Goal: Task Accomplishment & Management: Manage account settings

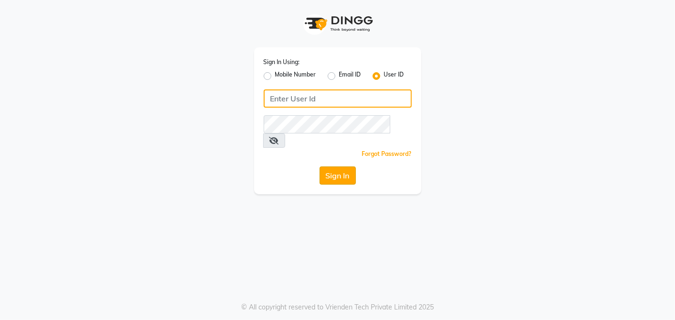
type input "arsp"
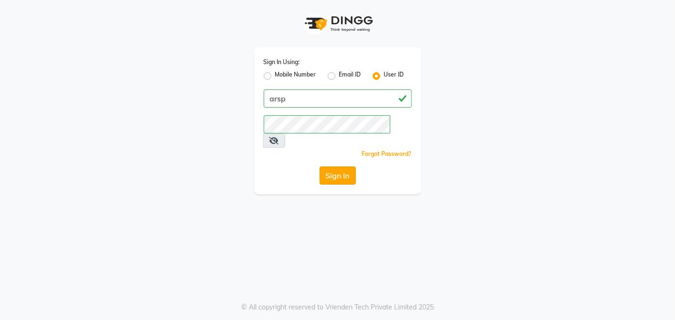
click at [332, 166] on button "Sign In" at bounding box center [338, 175] width 36 height 18
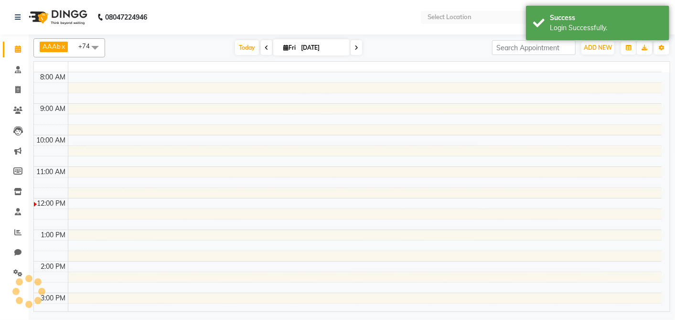
select select "en"
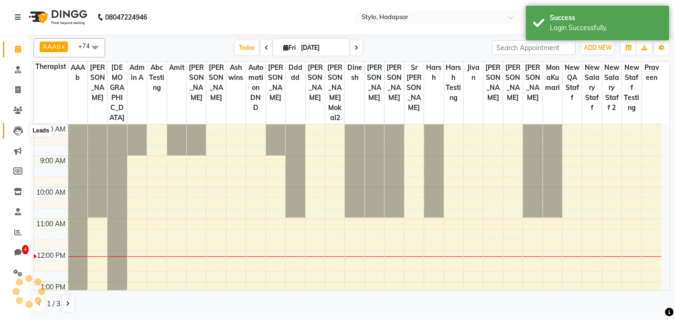
click at [14, 134] on icon at bounding box center [18, 131] width 10 height 10
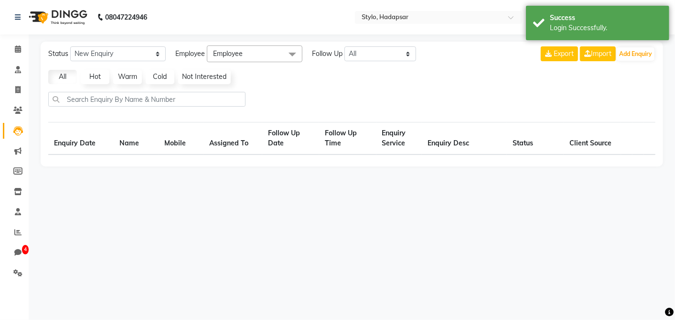
select select "10"
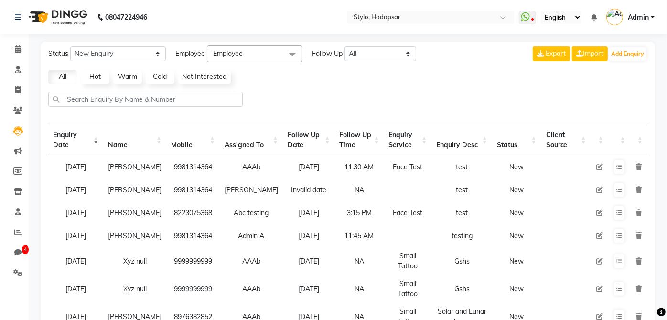
click at [191, 75] on link "Not Interested" at bounding box center [204, 77] width 53 height 14
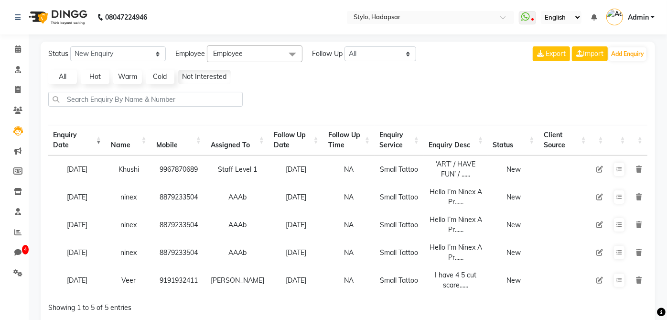
click at [67, 80] on link "All" at bounding box center [62, 77] width 29 height 14
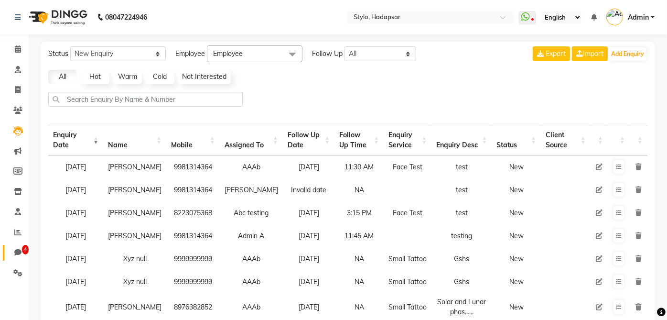
click at [18, 245] on link "4 Chat" at bounding box center [14, 253] width 23 height 16
select select "100"
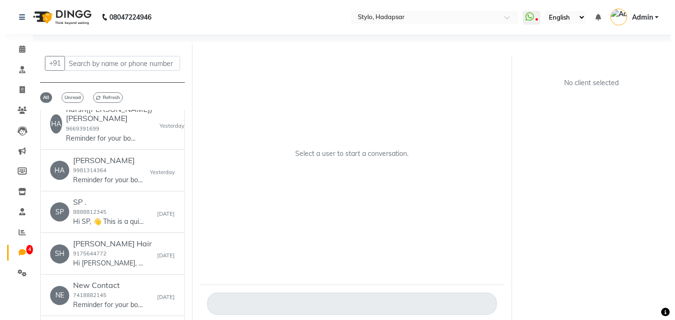
scroll to position [53, 0]
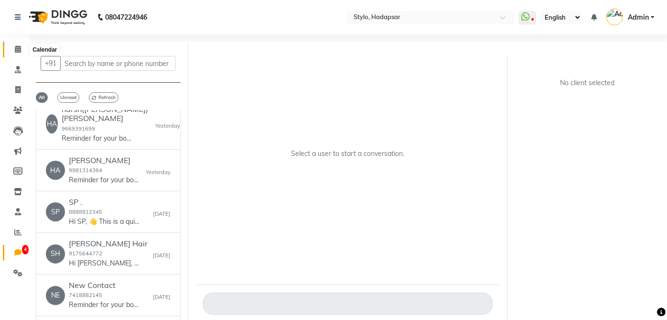
click at [16, 50] on icon at bounding box center [18, 48] width 6 height 7
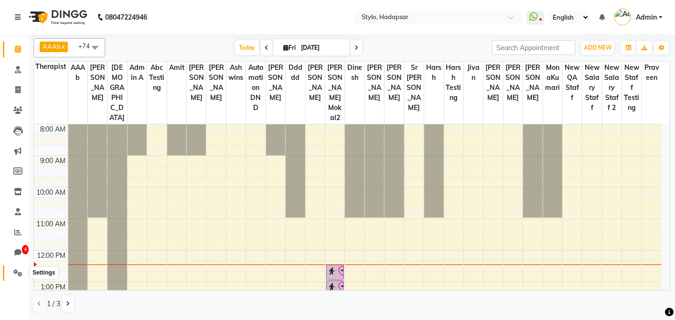
click at [12, 270] on span at bounding box center [18, 273] width 17 height 11
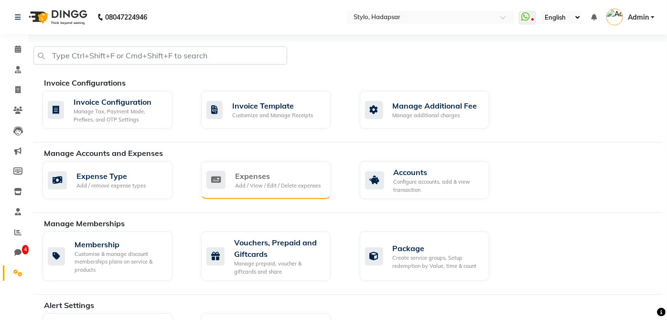
click at [257, 173] on div "Expenses" at bounding box center [278, 175] width 86 height 11
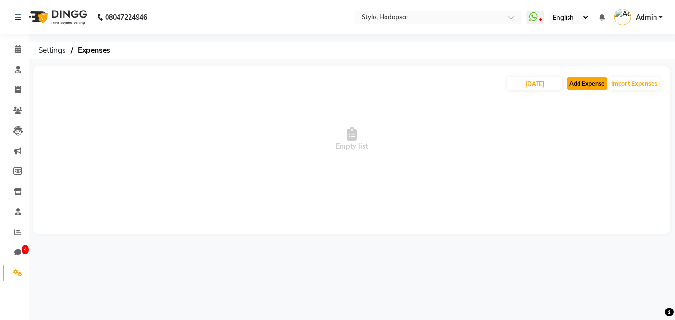
click at [584, 85] on button "Add Expense" at bounding box center [587, 83] width 40 height 13
select select "1"
select select "81"
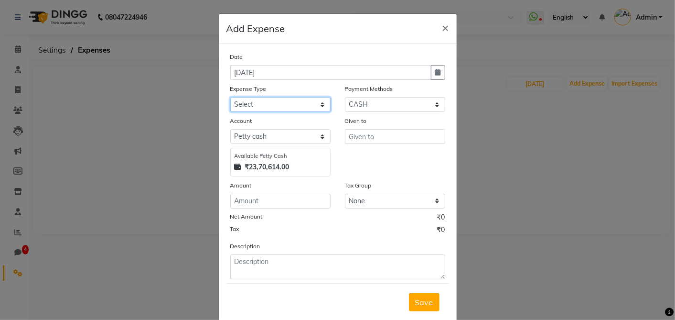
click at [289, 104] on select "Select Equipments Insurance Maintenance Marketing Miscellaneous Product rent Sa…" at bounding box center [280, 104] width 100 height 15
select select "18"
click at [230, 97] on select "Select Equipments Insurance Maintenance Marketing Miscellaneous Product rent Sa…" at bounding box center [280, 104] width 100 height 15
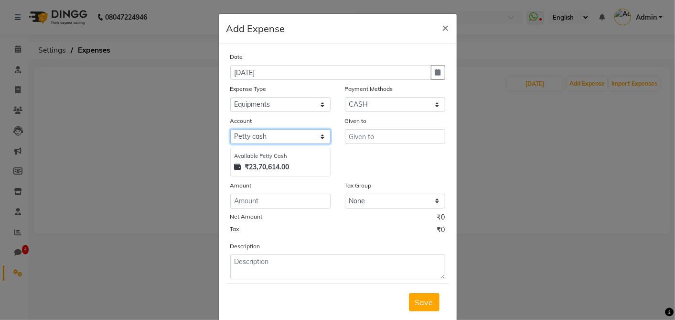
click at [313, 137] on select "Select Petty cash Testing QA" at bounding box center [280, 136] width 100 height 15
select select "153"
click at [230, 129] on select "Select Petty cash Testing QA" at bounding box center [280, 136] width 100 height 15
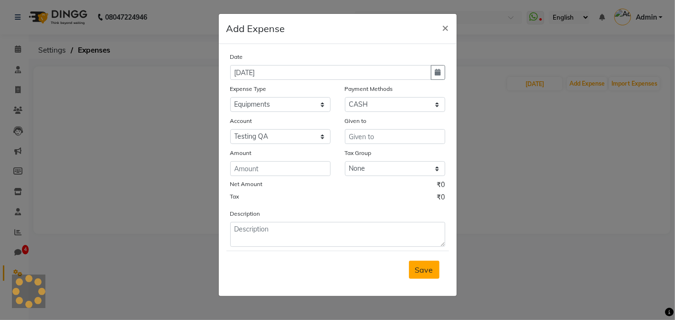
click at [432, 274] on button "Save" at bounding box center [424, 269] width 31 height 18
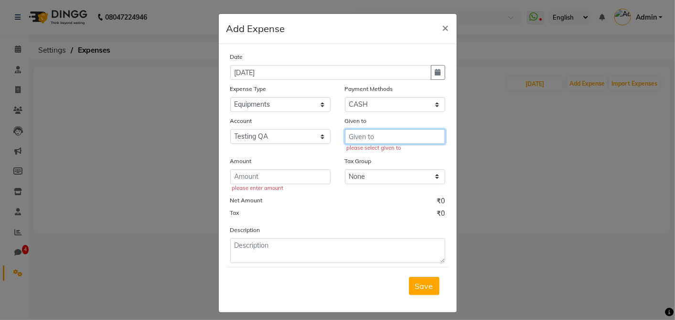
click at [402, 138] on input "text" at bounding box center [395, 136] width 100 height 15
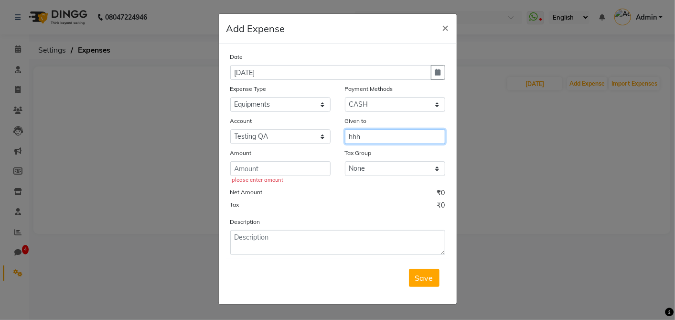
type input "hhh"
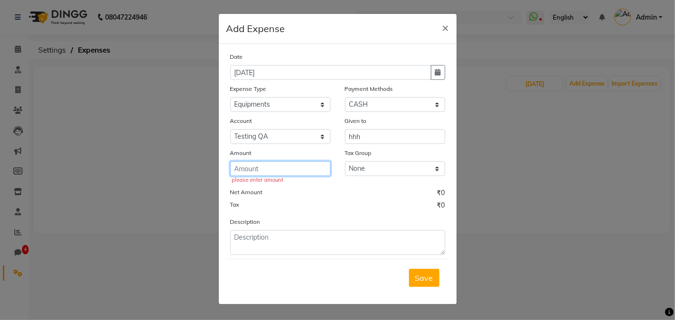
click at [310, 170] on input "number" at bounding box center [280, 168] width 100 height 15
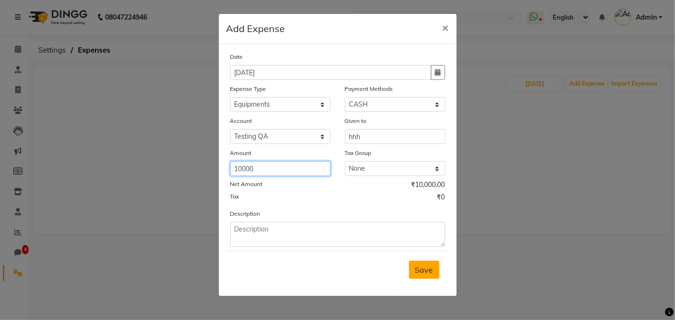
type input "10000"
click at [421, 267] on span "Save" at bounding box center [424, 270] width 18 height 10
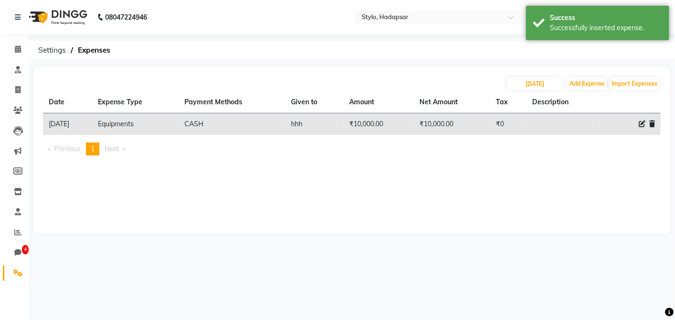
click at [560, 127] on td at bounding box center [564, 124] width 74 height 22
drag, startPoint x: 246, startPoint y: 127, endPoint x: 185, endPoint y: 121, distance: 60.5
click at [244, 127] on td "CASH" at bounding box center [232, 124] width 107 height 22
click at [54, 48] on span "Settings" at bounding box center [51, 50] width 37 height 17
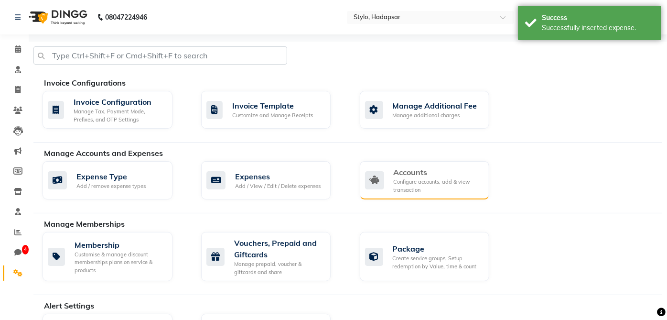
click at [426, 185] on div "Configure accounts, add & view transaction" at bounding box center [438, 186] width 88 height 16
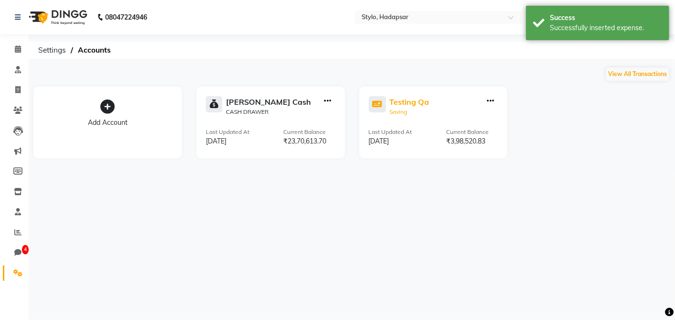
click at [417, 106] on div "Testing Qa" at bounding box center [410, 101] width 40 height 11
select select "153"
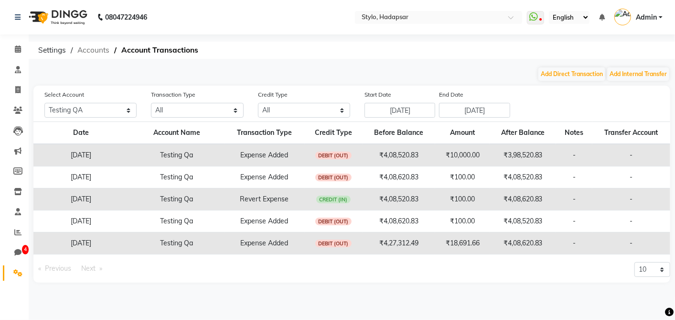
click at [97, 47] on span "Accounts" at bounding box center [94, 50] width 42 height 17
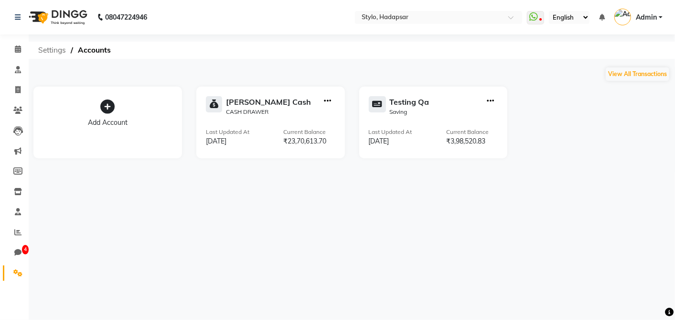
click at [54, 47] on span "Settings" at bounding box center [51, 50] width 37 height 17
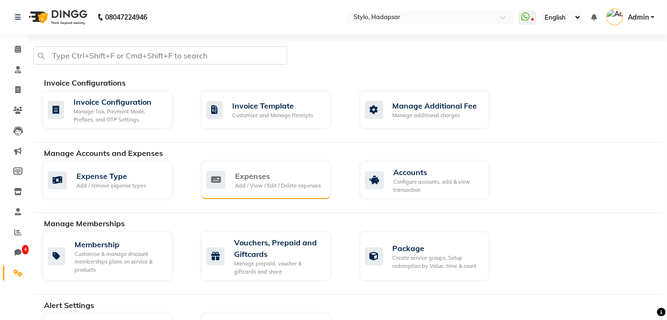
click at [262, 174] on div "Expenses" at bounding box center [278, 175] width 86 height 11
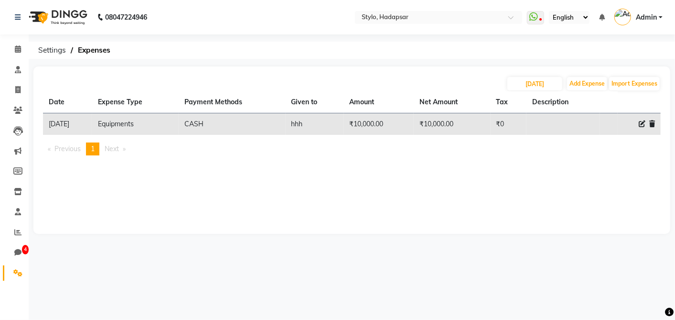
click at [640, 123] on icon at bounding box center [642, 123] width 7 height 7
select select "18"
select select "1"
select select "81"
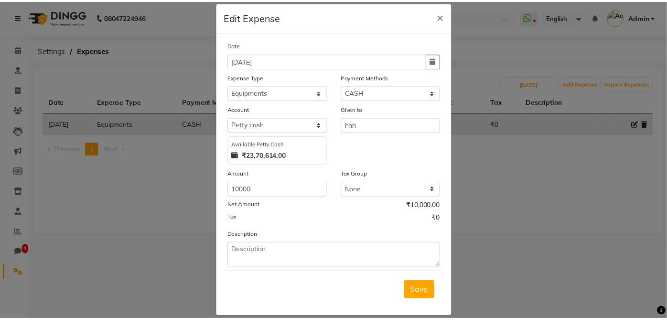
scroll to position [22, 0]
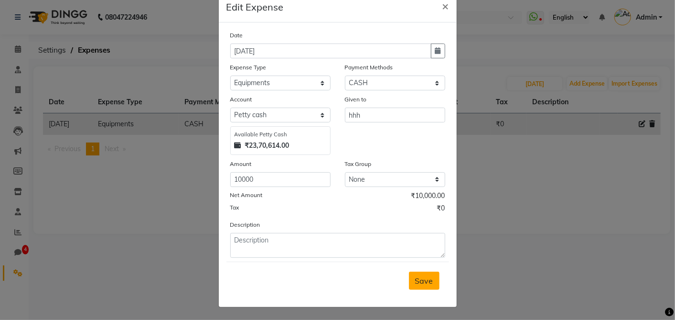
click at [418, 276] on span "Save" at bounding box center [424, 281] width 18 height 10
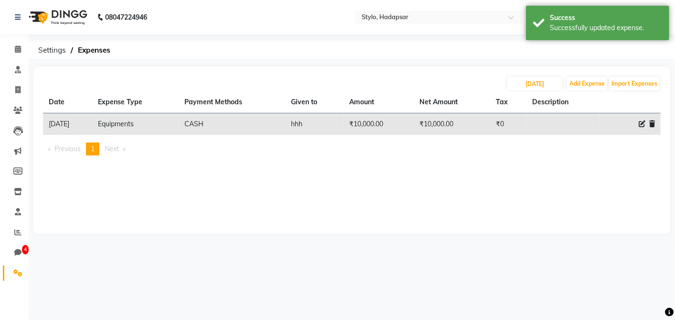
click at [587, 127] on td at bounding box center [564, 124] width 74 height 22
click at [643, 122] on icon at bounding box center [642, 123] width 7 height 7
select select "18"
select select "1"
select select "81"
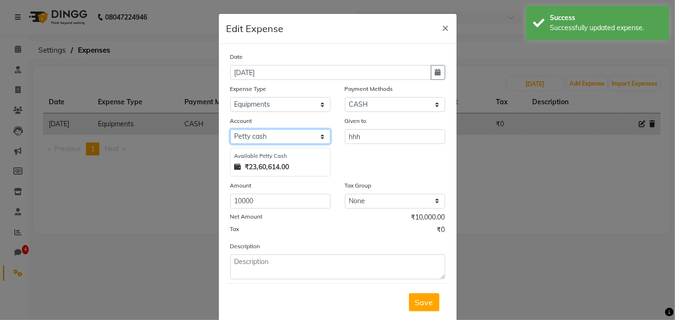
click at [281, 136] on select "Select Petty cash Testing QA" at bounding box center [280, 136] width 100 height 15
drag, startPoint x: 423, startPoint y: 176, endPoint x: 427, endPoint y: 117, distance: 58.9
click at [421, 175] on div "Given to hhh" at bounding box center [395, 146] width 115 height 61
click at [443, 29] on span "×" at bounding box center [446, 27] width 7 height 14
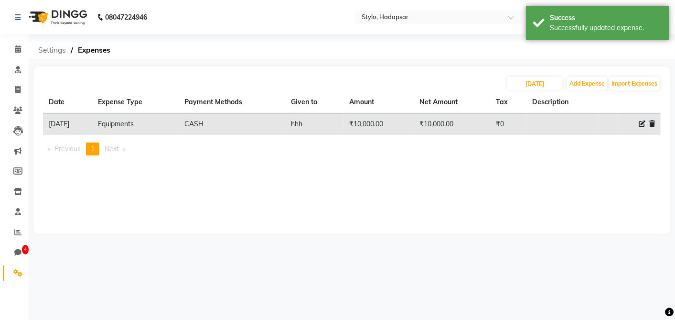
click at [50, 52] on span "Settings" at bounding box center [51, 50] width 37 height 17
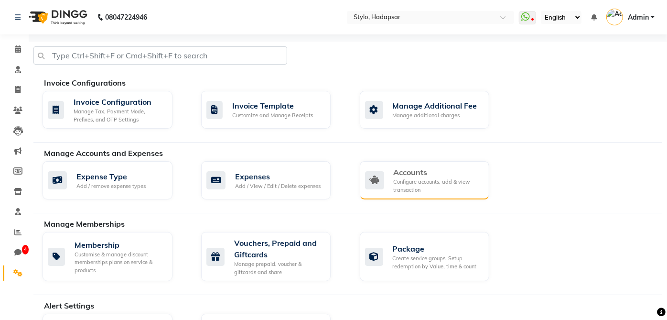
click at [408, 192] on div "Configure accounts, add & view transaction" at bounding box center [438, 186] width 88 height 16
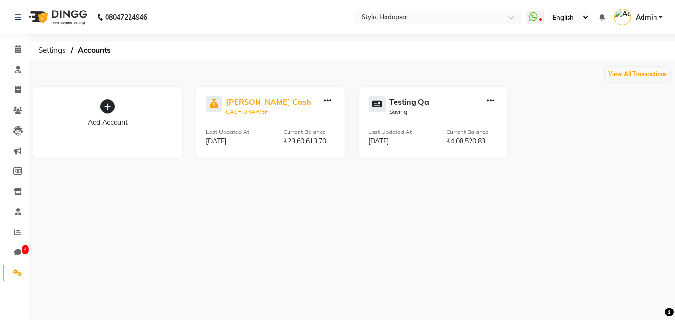
click at [247, 100] on div "[PERSON_NAME] Cash" at bounding box center [268, 101] width 85 height 11
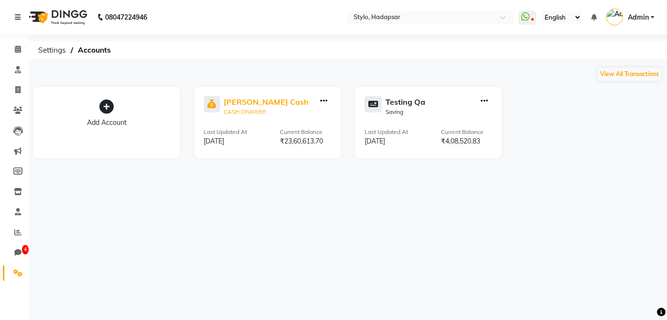
select select "81"
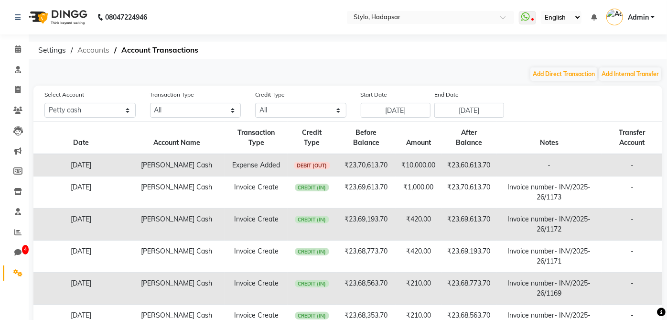
click at [89, 50] on span "Accounts" at bounding box center [94, 50] width 42 height 17
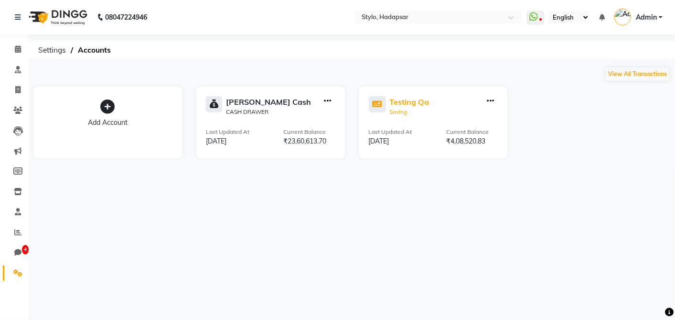
click at [411, 103] on div "Testing Qa" at bounding box center [410, 101] width 40 height 11
select select "153"
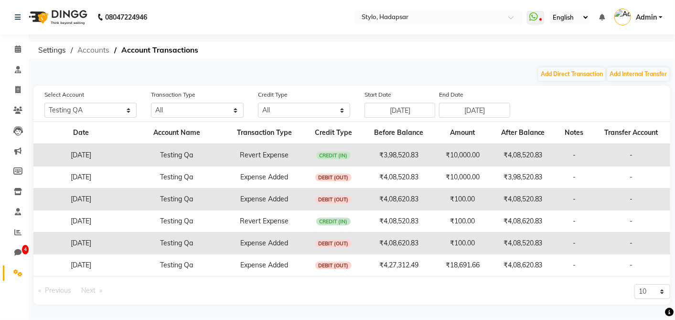
click at [95, 52] on span "Accounts" at bounding box center [94, 50] width 42 height 17
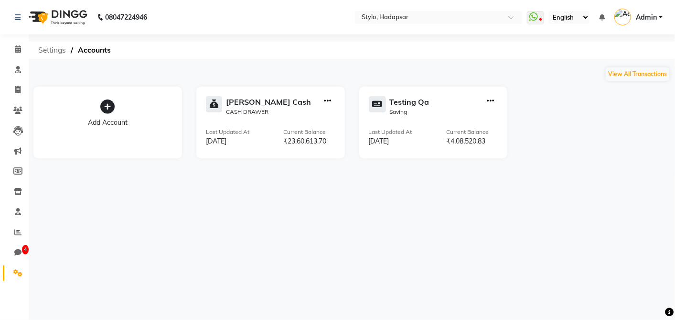
click at [56, 52] on span "Settings" at bounding box center [51, 50] width 37 height 17
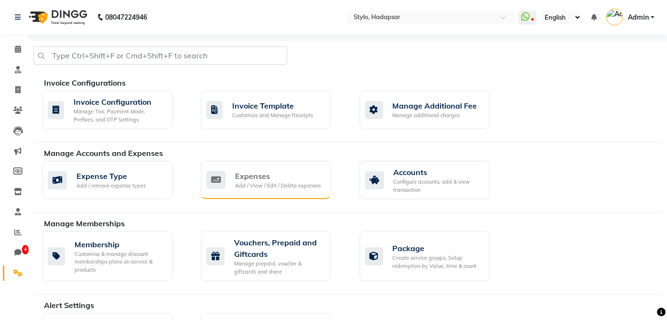
click at [316, 180] on div "Expenses" at bounding box center [278, 175] width 86 height 11
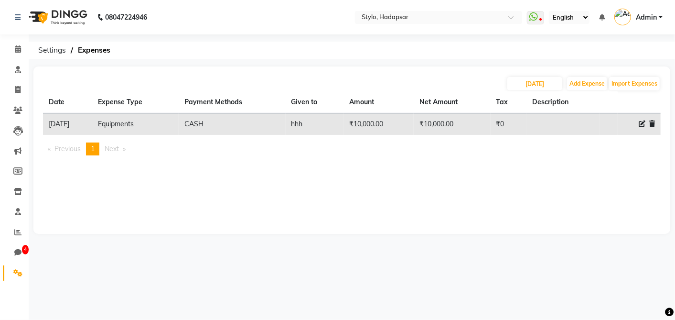
click at [651, 127] on span at bounding box center [652, 124] width 6 height 10
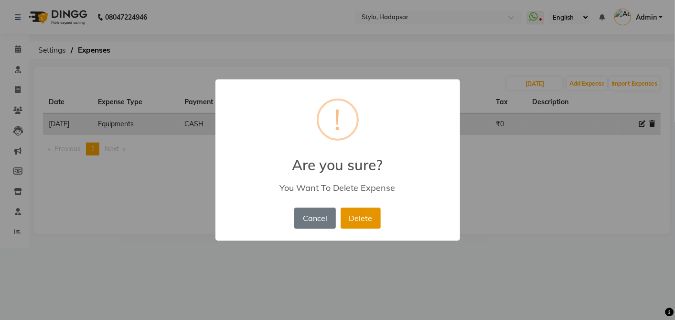
click at [364, 212] on button "Delete" at bounding box center [361, 217] width 40 height 21
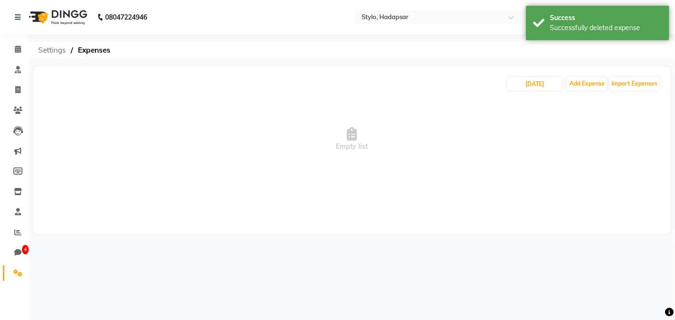
click at [54, 48] on span "Settings" at bounding box center [51, 50] width 37 height 17
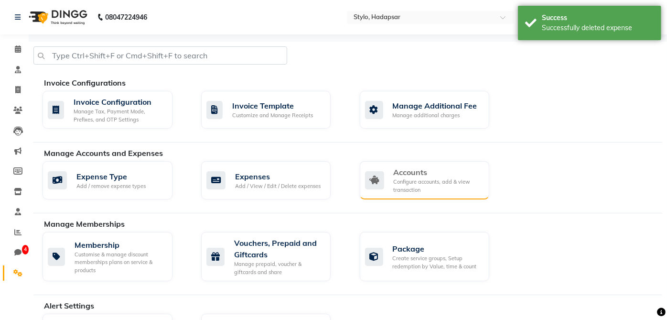
click at [428, 178] on div "Configure accounts, add & view transaction" at bounding box center [438, 186] width 88 height 16
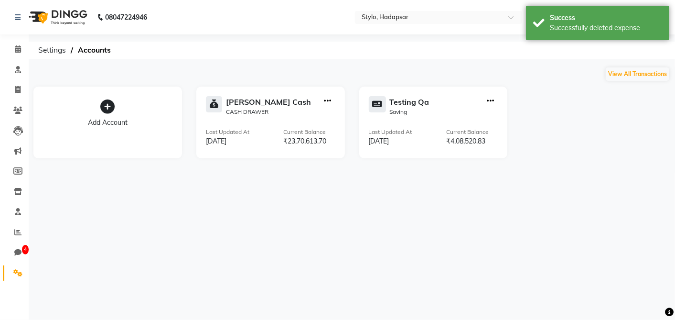
click at [316, 109] on div "Petty Cash CASH DRAWER" at bounding box center [271, 106] width 130 height 20
click at [244, 108] on div "CASH DRAWER" at bounding box center [268, 112] width 85 height 9
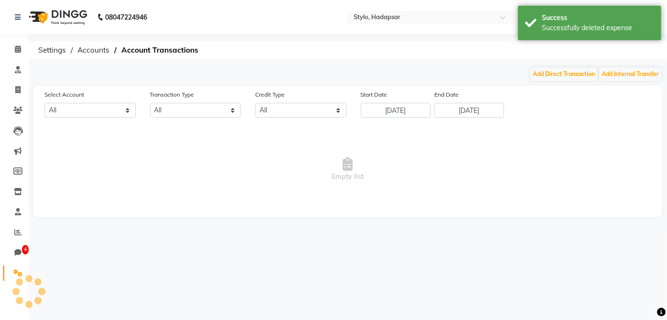
select select "81"
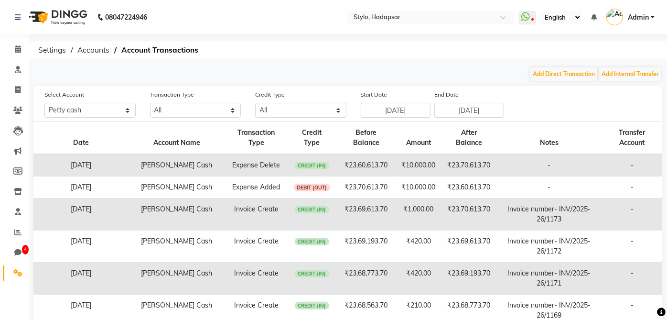
click at [399, 166] on td "₹10,000.00" at bounding box center [418, 165] width 45 height 22
click at [77, 49] on span "Accounts" at bounding box center [94, 50] width 42 height 17
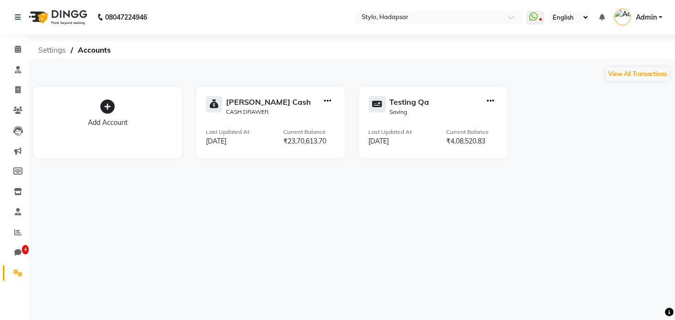
click at [52, 48] on span "Settings" at bounding box center [51, 50] width 37 height 17
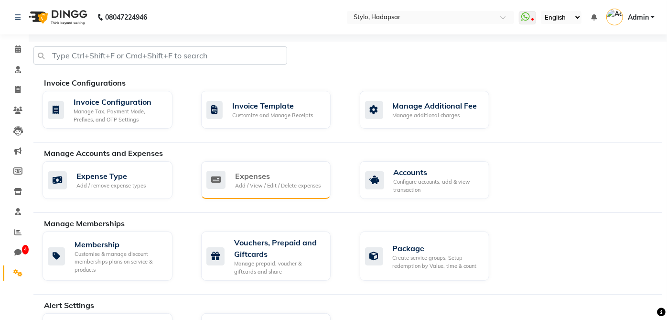
click at [281, 180] on div "Expenses" at bounding box center [278, 175] width 86 height 11
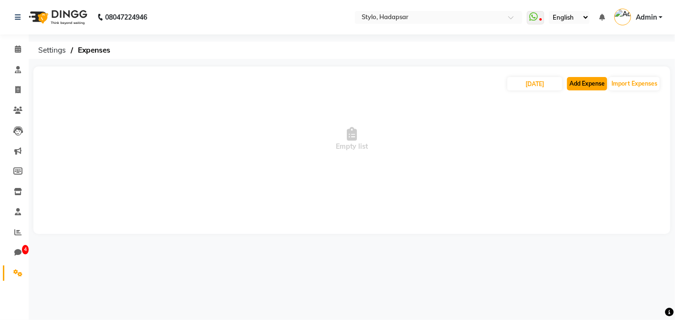
click at [586, 83] on button "Add Expense" at bounding box center [587, 83] width 40 height 13
select select "1"
select select "81"
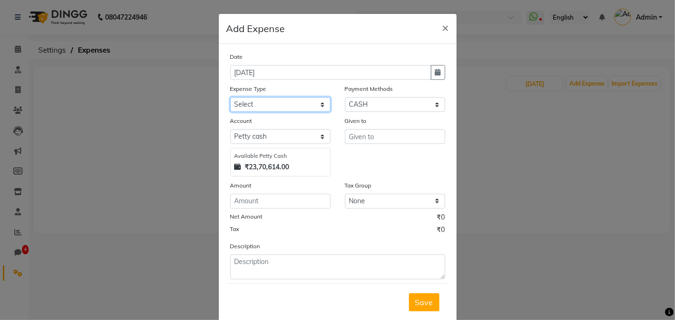
click at [291, 101] on select "Select Equipments Insurance Maintenance Marketing Miscellaneous Product rent Sa…" at bounding box center [280, 104] width 100 height 15
select select "17"
click at [230, 97] on select "Select Equipments Insurance Maintenance Marketing Miscellaneous Product rent Sa…" at bounding box center [280, 104] width 100 height 15
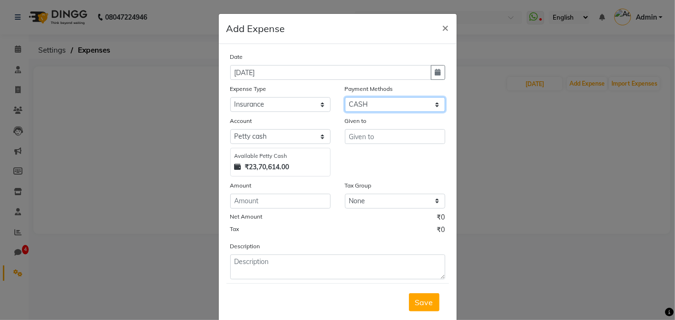
click at [382, 98] on select "Select CASH Wallet Master Card CARD GPay Points UPI Package Prepaid Gift Card V…" at bounding box center [395, 104] width 100 height 15
select select "2"
click at [345, 97] on select "Select CASH Wallet Master Card CARD GPay Points UPI Package Prepaid Gift Card V…" at bounding box center [395, 104] width 100 height 15
select select "153"
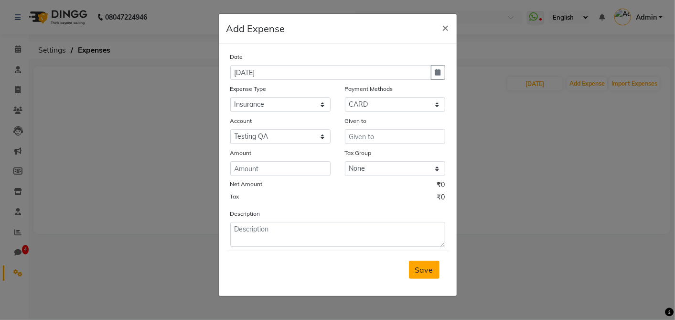
click at [425, 273] on span "Save" at bounding box center [424, 270] width 18 height 10
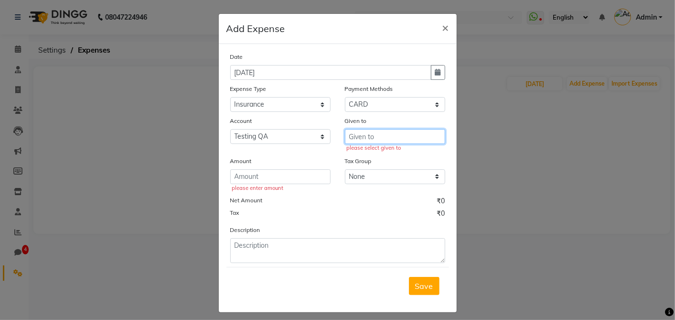
click at [377, 136] on input "text" at bounding box center [395, 136] width 100 height 15
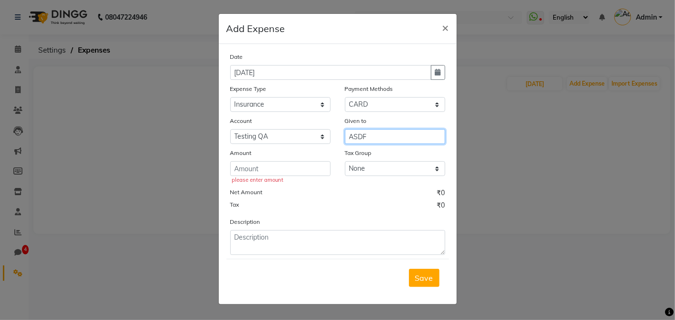
type input "ASDF"
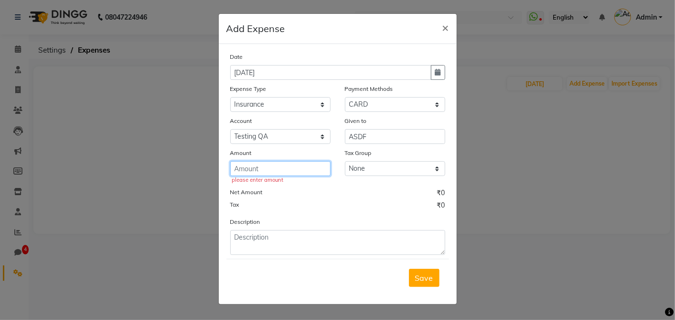
click at [297, 168] on input "number" at bounding box center [280, 168] width 100 height 15
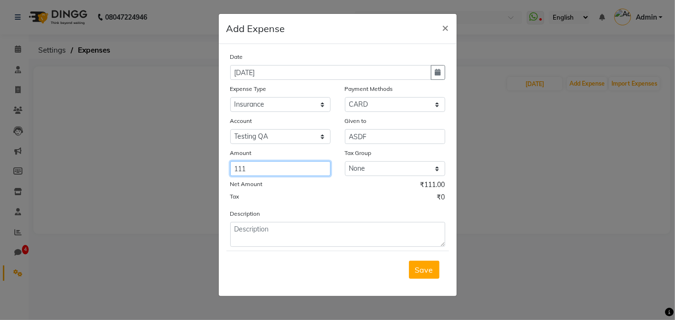
type input "111"
click at [434, 278] on div "Save" at bounding box center [338, 269] width 223 height 38
click at [426, 268] on span "Save" at bounding box center [424, 270] width 18 height 10
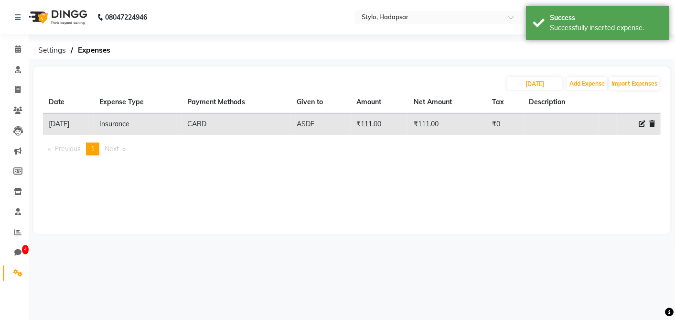
click at [641, 126] on icon at bounding box center [642, 123] width 7 height 7
select select "17"
select select "2"
select select "153"
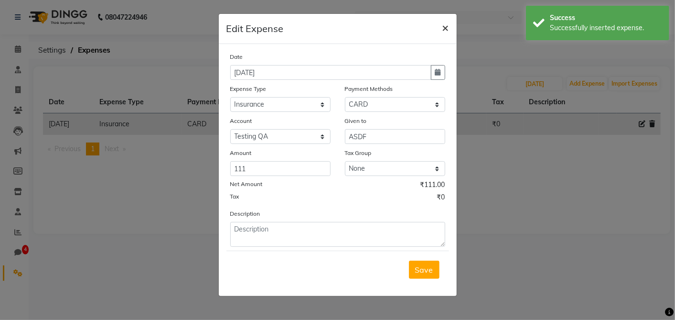
click at [449, 26] on button "×" at bounding box center [446, 27] width 22 height 27
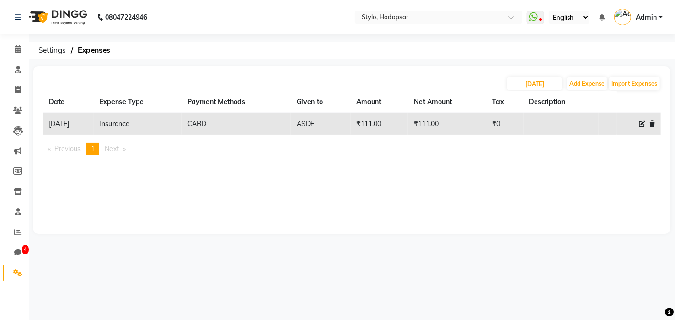
click at [641, 123] on icon at bounding box center [642, 123] width 7 height 7
select select "17"
select select "2"
select select "153"
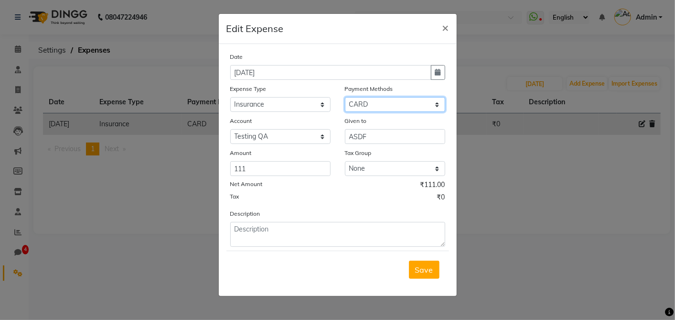
click at [371, 105] on select "Select CASH Wallet Master Card CARD GPay Points UPI Package Prepaid Gift Card V…" at bounding box center [395, 104] width 100 height 15
select select "1"
click at [345, 97] on select "Select CASH Wallet Master Card CARD GPay Points UPI Package Prepaid Gift Card V…" at bounding box center [395, 104] width 100 height 15
select select "81"
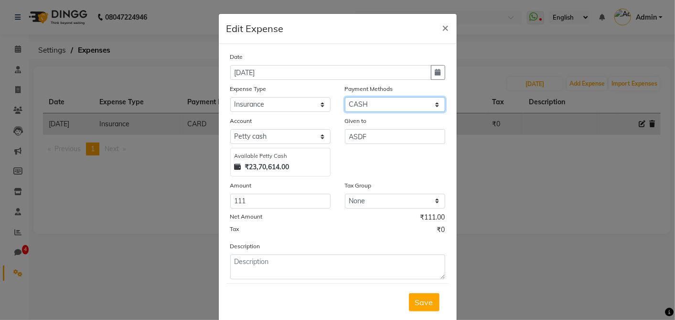
click at [367, 108] on select "Select CASH Wallet Master Card CARD GPay Points UPI Package Prepaid Gift Card V…" at bounding box center [395, 104] width 100 height 15
select select "11"
click at [345, 97] on select "Select CASH Wallet Master Card CARD GPay Points UPI Package Prepaid Gift Card V…" at bounding box center [395, 104] width 100 height 15
select select "153"
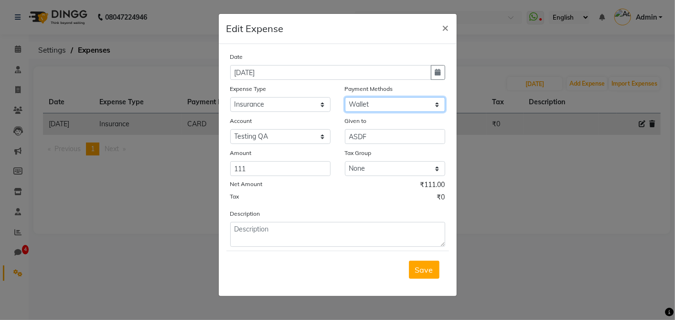
drag, startPoint x: 383, startPoint y: 101, endPoint x: 382, endPoint y: 96, distance: 5.4
click at [383, 98] on select "Select CASH Wallet Master Card CARD GPay Points UPI Package Prepaid Gift Card V…" at bounding box center [395, 104] width 100 height 15
select select "5"
click at [345, 97] on select "Select CASH Wallet Master Card CARD GPay Points UPI Package Prepaid Gift Card V…" at bounding box center [395, 104] width 100 height 15
click at [444, 25] on span "×" at bounding box center [446, 27] width 7 height 14
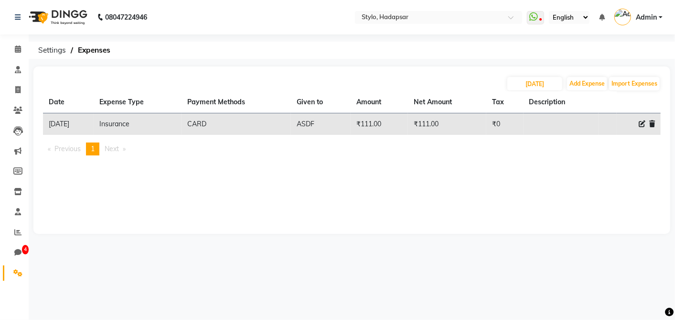
click at [243, 132] on td "CARD" at bounding box center [236, 124] width 109 height 22
click at [248, 124] on td "CARD" at bounding box center [236, 124] width 109 height 22
click at [249, 122] on td "CARD" at bounding box center [236, 124] width 109 height 22
click at [182, 124] on td "Insurance" at bounding box center [138, 124] width 88 height 22
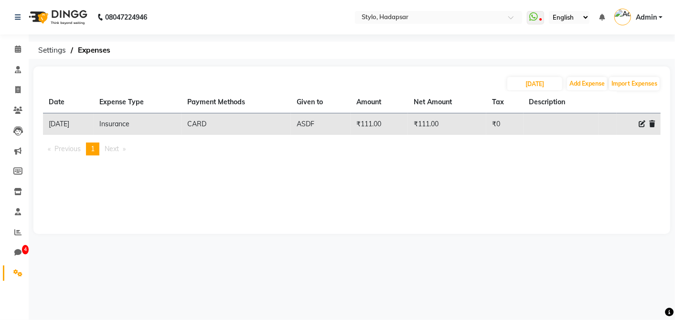
click at [643, 122] on icon at bounding box center [642, 123] width 7 height 7
select select "17"
select select "2"
select select "153"
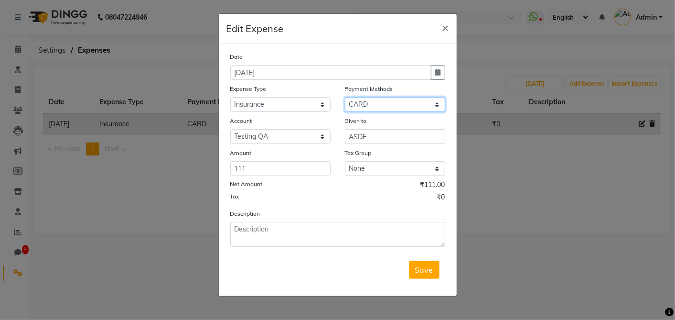
click at [382, 97] on select "Select CASH Wallet Master Card CARD GPay Points UPI Package Prepaid Gift Card V…" at bounding box center [395, 104] width 100 height 15
click at [345, 97] on select "Select CASH Wallet Master Card CARD GPay Points UPI Package Prepaid Gift Card V…" at bounding box center [395, 104] width 100 height 15
click at [379, 102] on select "Select CASH Wallet Master Card CARD GPay Points UPI Package Prepaid Gift Card V…" at bounding box center [395, 104] width 100 height 15
select select "1"
click at [345, 97] on select "Select CASH Wallet Master Card CARD GPay Points UPI Package Prepaid Gift Card V…" at bounding box center [395, 104] width 100 height 15
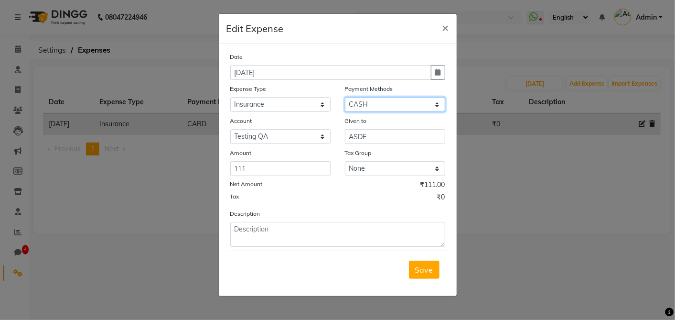
select select "81"
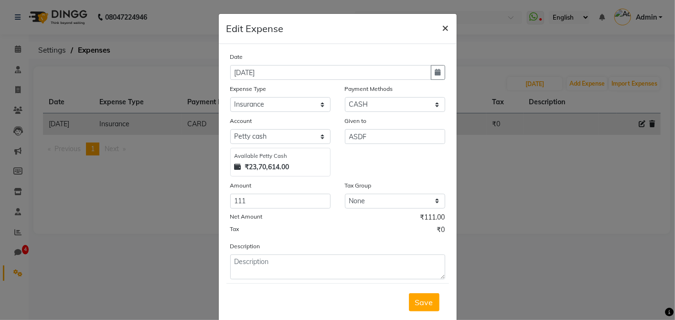
click at [443, 27] on span "×" at bounding box center [446, 27] width 7 height 14
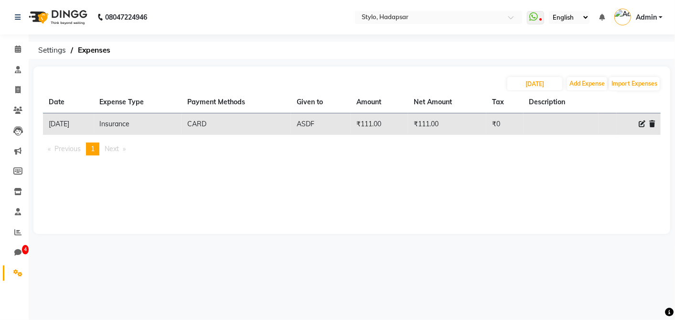
click at [655, 121] on icon at bounding box center [652, 123] width 6 height 7
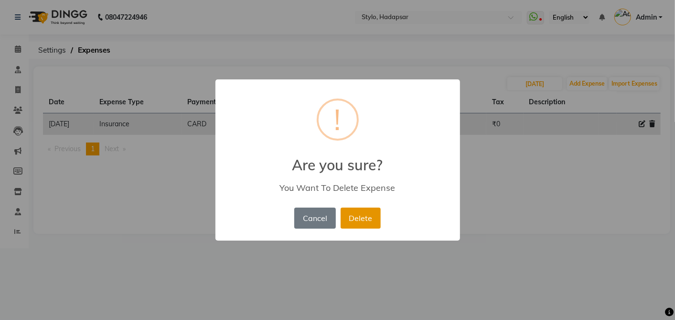
click at [351, 217] on button "Delete" at bounding box center [361, 217] width 40 height 21
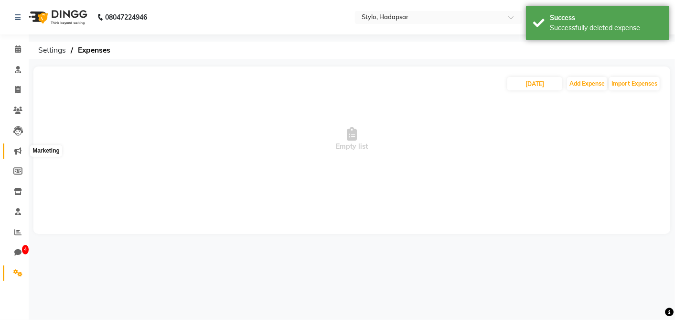
click at [15, 151] on icon at bounding box center [17, 150] width 7 height 7
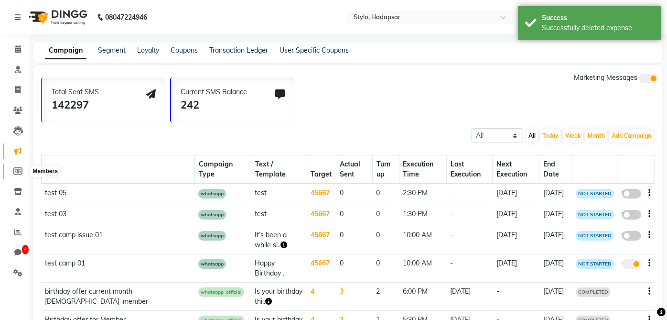
click at [16, 166] on span at bounding box center [18, 171] width 17 height 11
select select
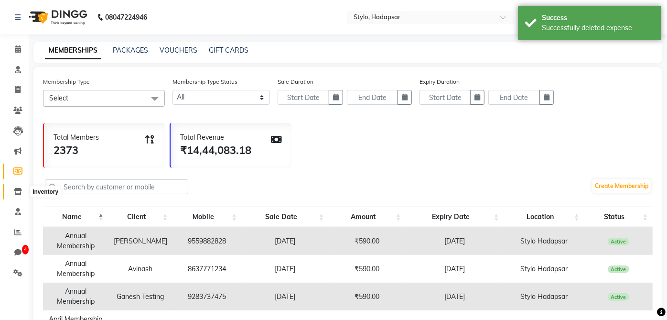
click at [17, 188] on icon at bounding box center [18, 191] width 8 height 7
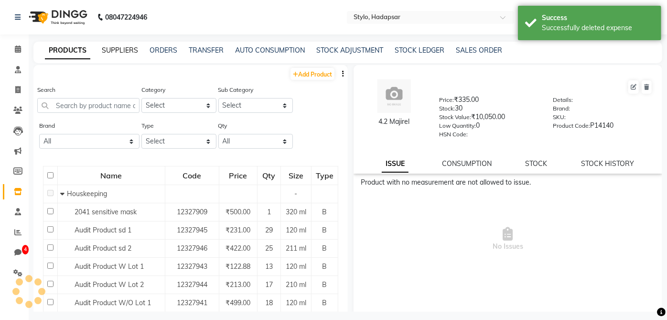
click at [118, 50] on link "SUPPLIERS" at bounding box center [120, 50] width 36 height 9
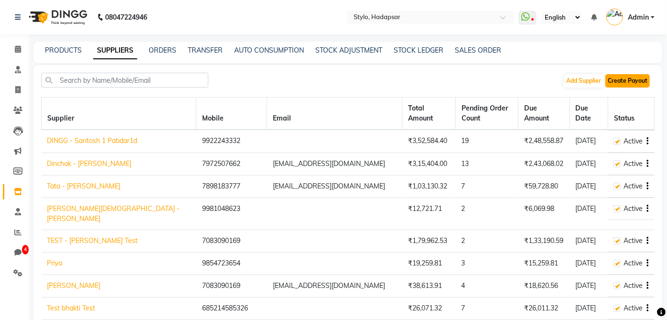
click at [639, 81] on button "Create Payout" at bounding box center [627, 80] width 44 height 13
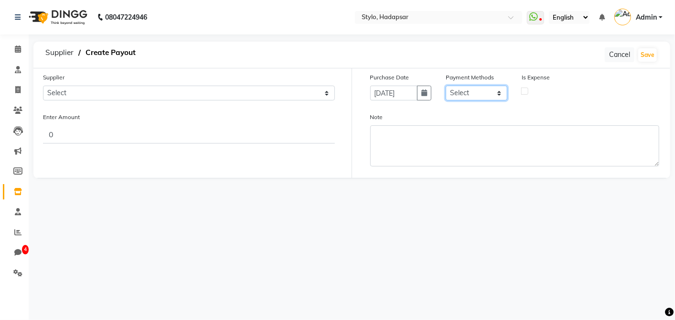
click at [472, 90] on select "Select CASH Wallet Master Card CARD GPay Points UPI Package Prepaid Gift Card V…" at bounding box center [477, 93] width 62 height 15
click at [361, 154] on div "Purchase Date October 03, 2025 Payment Methods Select CASH Wallet Master Card C…" at bounding box center [515, 122] width 326 height 109
click at [65, 56] on span "Supplier" at bounding box center [60, 52] width 38 height 17
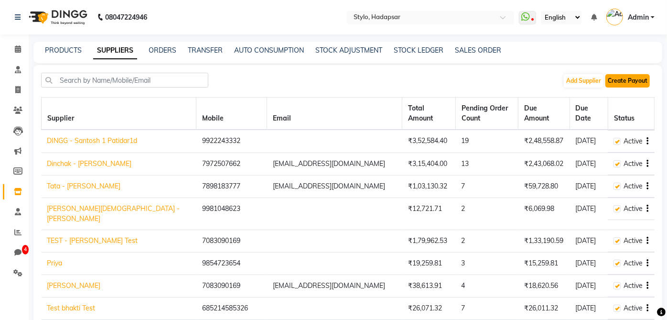
click at [635, 81] on button "Create Payout" at bounding box center [627, 80] width 44 height 13
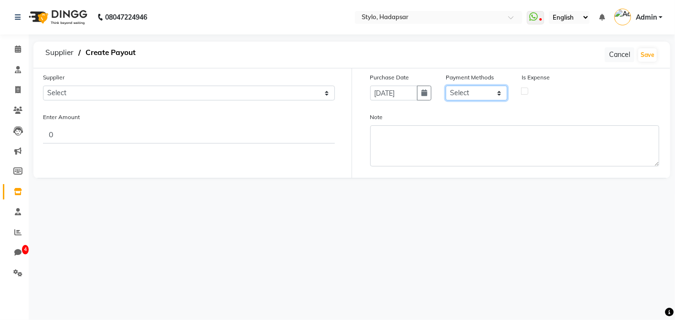
click at [469, 88] on select "Select CASH Wallet Master Card CARD GPay Points UPI Package Prepaid Gift Card V…" at bounding box center [477, 93] width 62 height 15
select select "5"
click at [446, 86] on select "Select CASH Wallet Master Card CARD GPay Points UPI Package Prepaid Gift Card V…" at bounding box center [477, 93] width 62 height 15
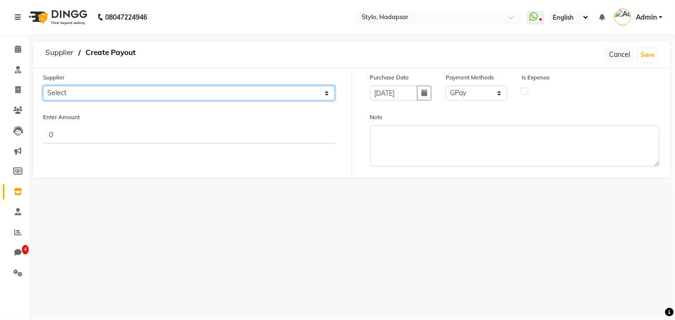
click at [249, 93] on select "Select DINGG - Santosh 1 Patidar1d Dinchak - Akshay Poorey Tata - Pratibha Pand…" at bounding box center [189, 93] width 292 height 15
select select "43"
click at [43, 86] on select "Select DINGG - Santosh 1 Patidar1d Dinchak - Akshay Poorey Tata - Pratibha Pand…" at bounding box center [189, 93] width 292 height 15
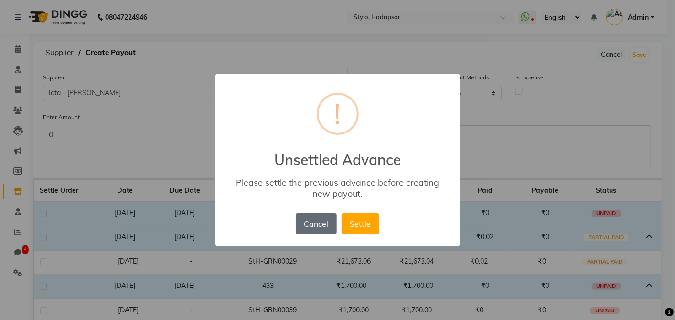
click at [328, 226] on button "Cancel" at bounding box center [316, 223] width 41 height 21
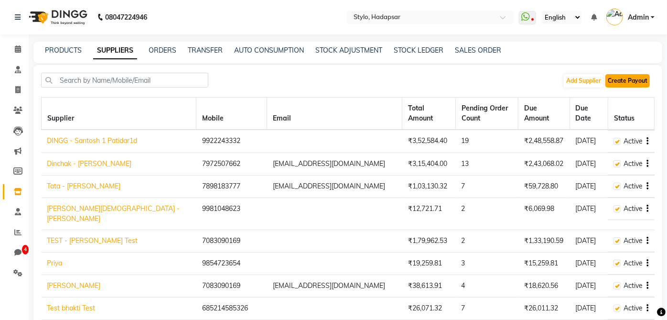
click at [632, 85] on button "Create Payout" at bounding box center [627, 80] width 44 height 13
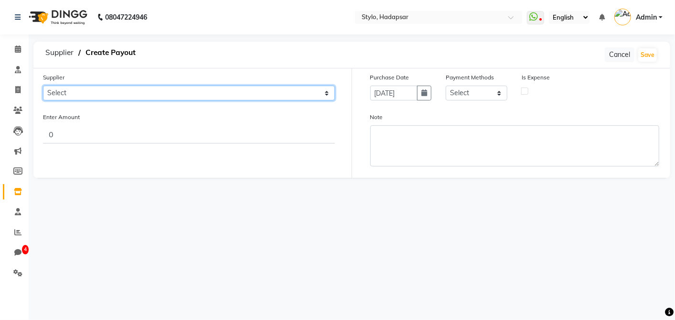
click at [150, 96] on select "Select DINGG - Santosh 1 Patidar1d Dinchak - Akshay Poorey Tata - Pratibha Pand…" at bounding box center [189, 93] width 292 height 15
select select "3"
click at [43, 86] on select "Select DINGG - Santosh 1 Patidar1d Dinchak - Akshay Poorey Tata - Pratibha Pand…" at bounding box center [189, 93] width 292 height 15
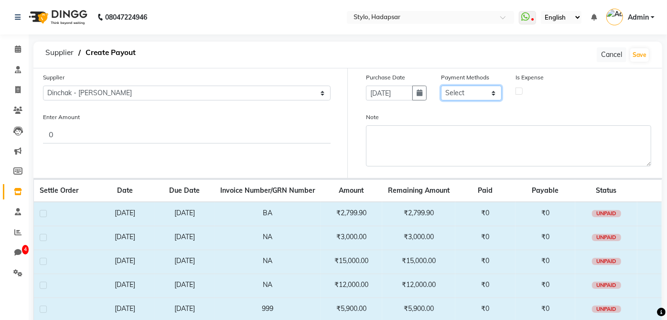
click at [452, 97] on select "Select CASH Wallet Master Card CARD GPay Points UPI Package Prepaid Gift Card V…" at bounding box center [471, 93] width 61 height 15
click at [441, 86] on select "Select CASH Wallet Master Card CARD GPay Points UPI Package Prepaid Gift Card V…" at bounding box center [471, 93] width 61 height 15
click at [490, 96] on select "Select CASH Wallet Master Card CARD GPay Points UPI Package Prepaid Gift Card V…" at bounding box center [471, 93] width 61 height 15
select select "5"
click at [441, 86] on select "Select CASH Wallet Master Card CARD GPay Points UPI Package Prepaid Gift Card V…" at bounding box center [471, 93] width 61 height 15
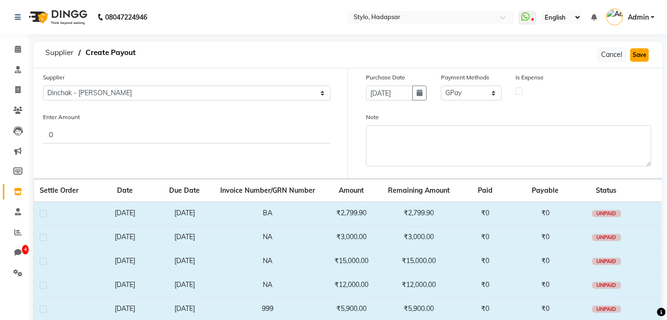
click at [639, 56] on button "Save" at bounding box center [639, 54] width 19 height 13
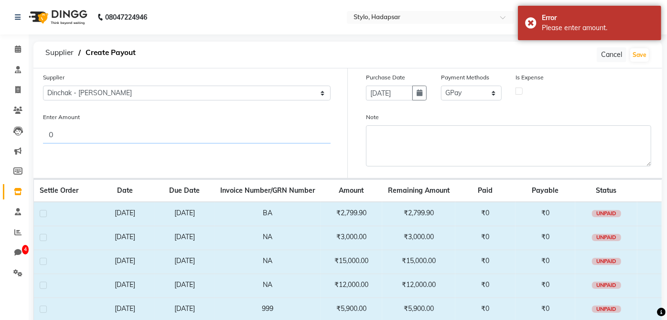
click at [193, 138] on input "0" at bounding box center [187, 134] width 288 height 18
type input "100"
click at [229, 158] on div "Supplier Select DINGG - Santosh 1 Patidar1d Dinchak - Akshay Poorey Tata - Prat…" at bounding box center [187, 122] width 322 height 109
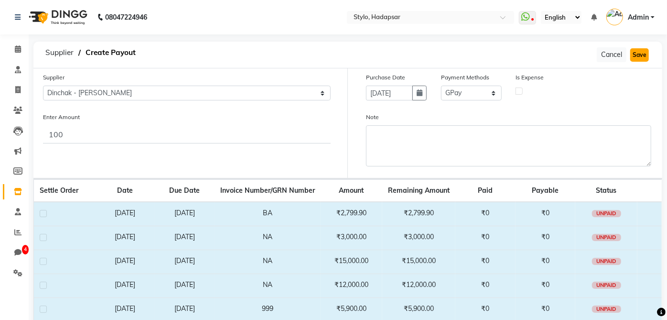
click at [644, 53] on button "Save" at bounding box center [639, 54] width 19 height 13
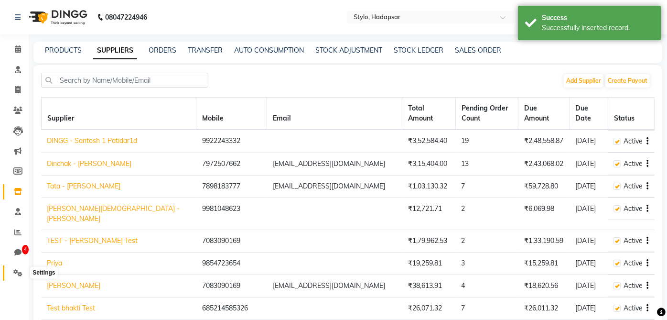
click at [13, 272] on icon at bounding box center [17, 272] width 9 height 7
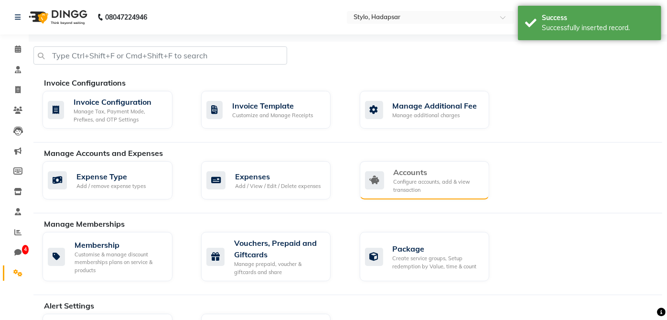
click at [413, 169] on div "Accounts" at bounding box center [438, 171] width 88 height 11
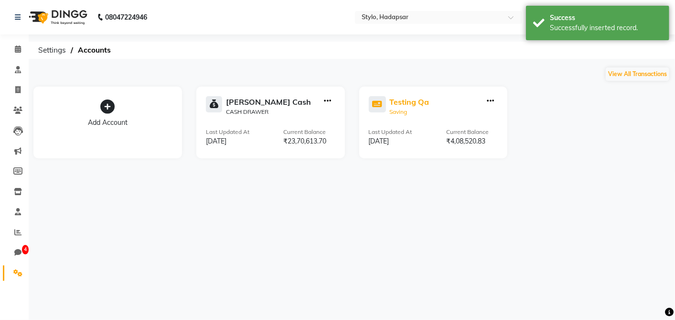
click at [411, 100] on div "Testing Qa" at bounding box center [410, 101] width 40 height 11
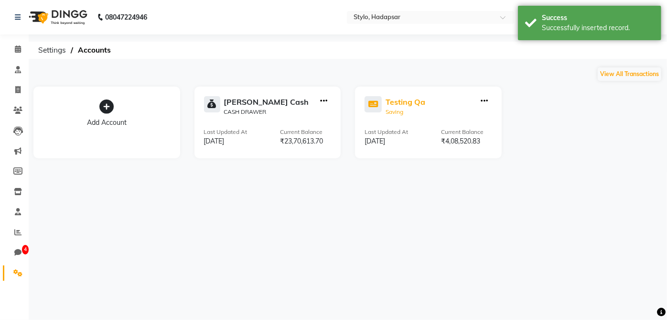
select select "153"
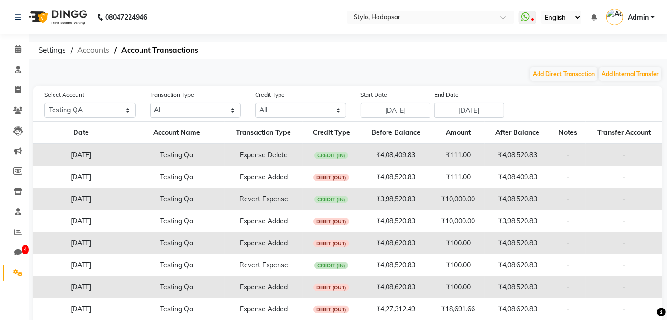
click at [98, 49] on span "Accounts" at bounding box center [94, 50] width 42 height 17
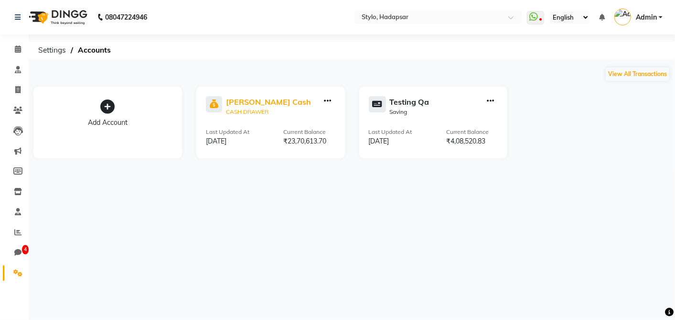
click at [242, 106] on div "[PERSON_NAME] Cash" at bounding box center [268, 101] width 85 height 11
select select "81"
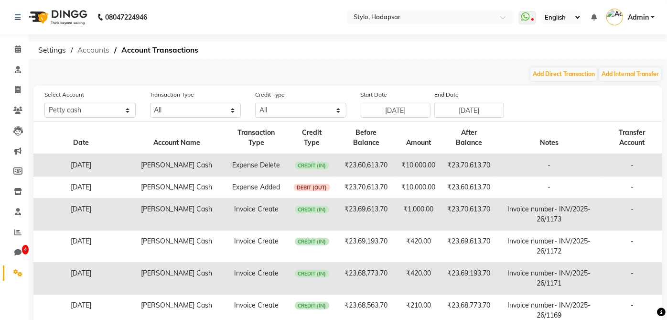
click at [86, 47] on span "Accounts" at bounding box center [94, 50] width 42 height 17
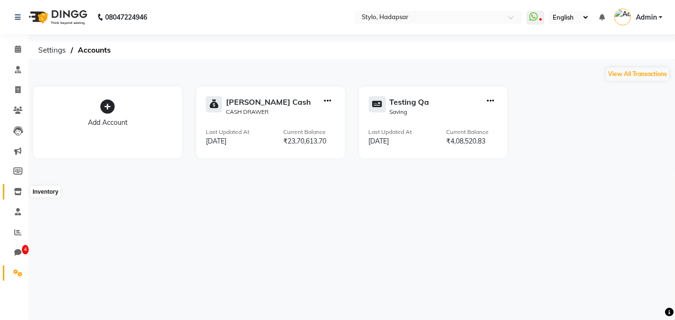
click at [13, 186] on span at bounding box center [18, 191] width 17 height 11
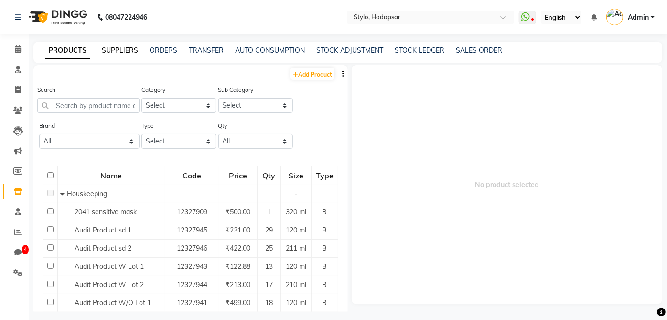
click at [105, 49] on link "SUPPLIERS" at bounding box center [120, 50] width 36 height 9
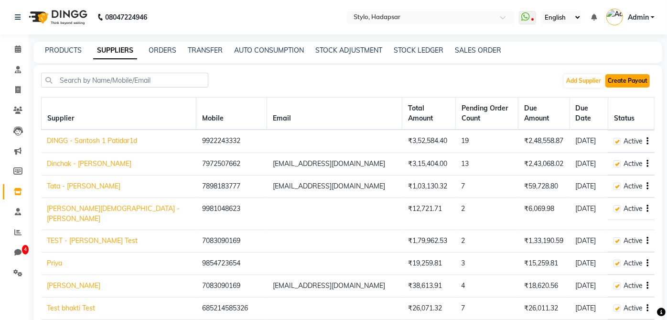
click at [622, 82] on button "Create Payout" at bounding box center [627, 80] width 44 height 13
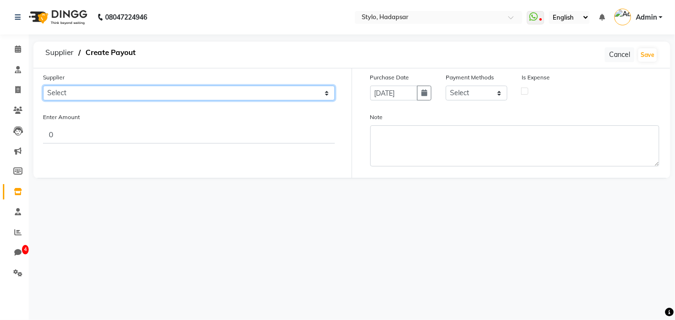
click at [234, 97] on select "Select DINGG - Santosh 1 Patidar1d Dinchak - Akshay Poorey Tata - Pratibha Pand…" at bounding box center [189, 93] width 292 height 15
select select "1"
click at [43, 86] on select "Select DINGG - Santosh 1 Patidar1d Dinchak - Akshay Poorey Tata - Pratibha Pand…" at bounding box center [189, 93] width 292 height 15
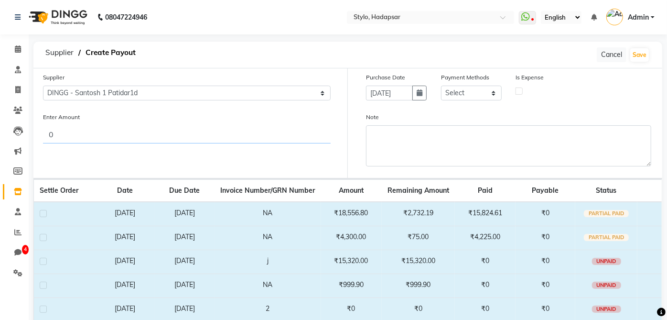
click at [172, 138] on input "0" at bounding box center [187, 134] width 288 height 18
type input "11"
click at [465, 90] on select "Select CASH Wallet Master Card CARD GPay Points UPI Package Prepaid Gift Card V…" at bounding box center [471, 93] width 61 height 15
select select "1"
click at [441, 86] on select "Select CASH Wallet Master Card CARD GPay Points UPI Package Prepaid Gift Card V…" at bounding box center [471, 93] width 61 height 15
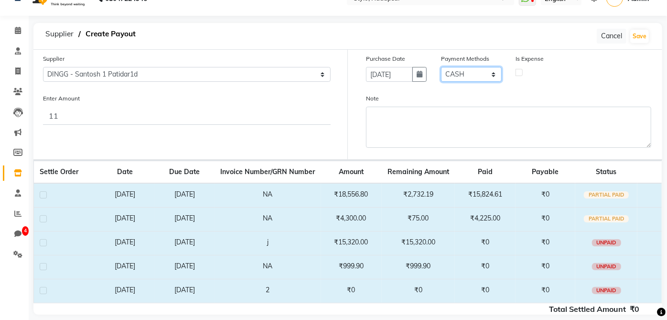
scroll to position [29, 0]
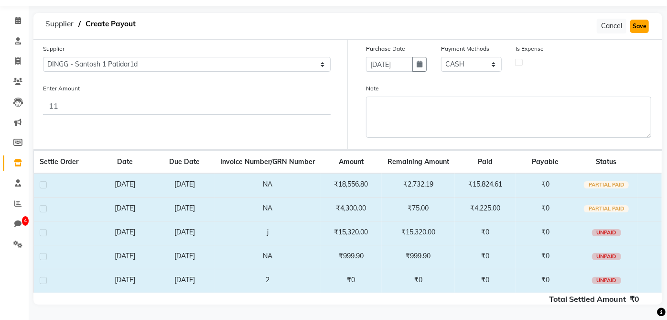
click at [644, 28] on button "Save" at bounding box center [639, 26] width 19 height 13
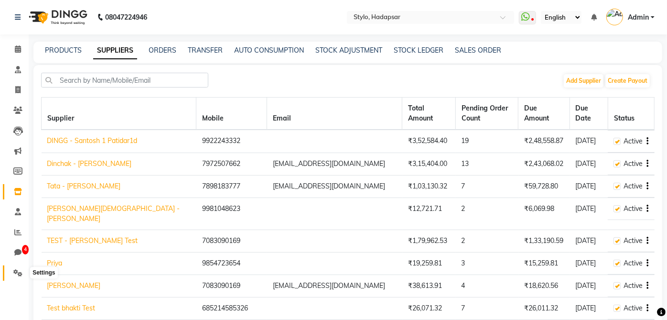
click at [16, 276] on span at bounding box center [18, 273] width 17 height 11
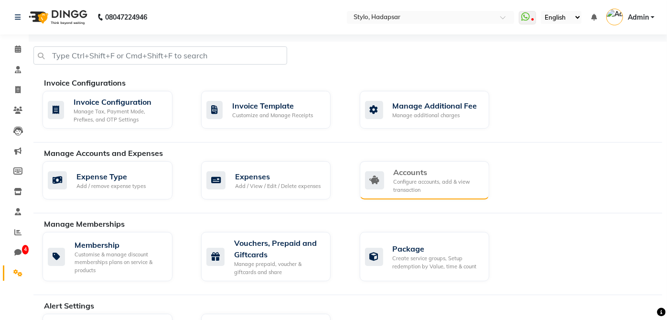
click at [389, 179] on div "Accounts Configure accounts, add & view transaction" at bounding box center [423, 179] width 117 height 27
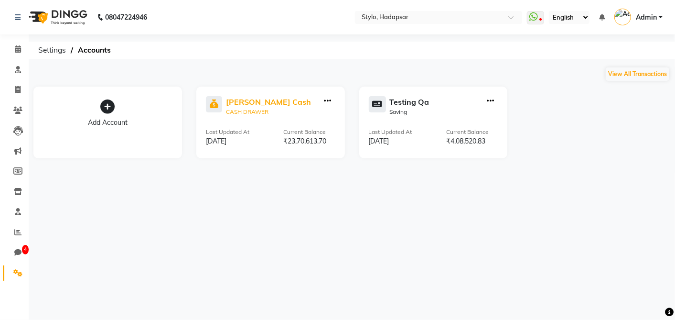
click at [242, 101] on div "[PERSON_NAME] Cash" at bounding box center [268, 101] width 85 height 11
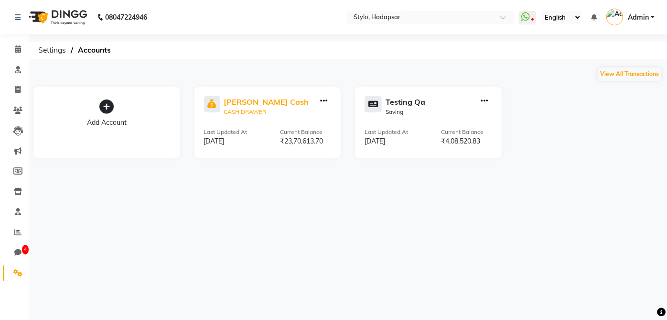
select select "81"
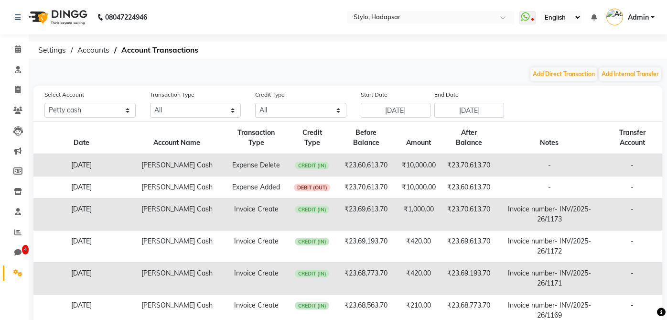
select select "81"
click at [284, 112] on select "All Credit (IN) Debit (OUT)" at bounding box center [300, 110] width 91 height 15
select select "DEBIT"
click at [255, 103] on select "All Credit (IN) Debit (OUT)" at bounding box center [300, 110] width 91 height 15
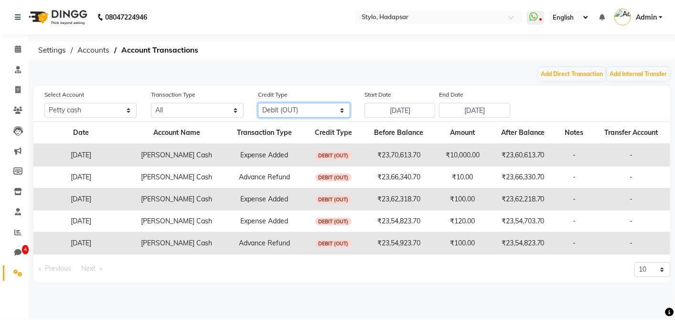
click at [285, 113] on select "All Credit (IN) Debit (OUT)" at bounding box center [304, 110] width 92 height 15
select select
click at [258, 103] on select "All Credit (IN) Debit (OUT)" at bounding box center [304, 110] width 92 height 15
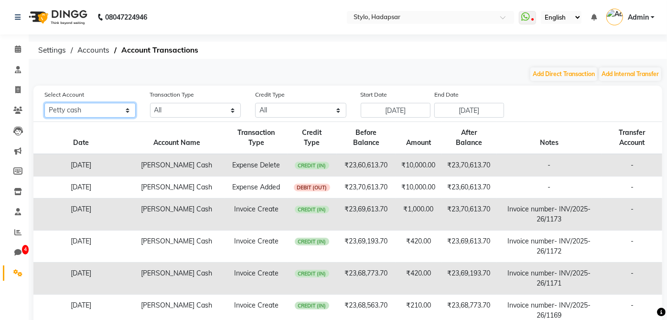
click at [99, 108] on select "All [PERSON_NAME] cash Testing QA" at bounding box center [89, 110] width 91 height 15
select select "153"
click at [44, 103] on select "All [PERSON_NAME] cash Testing QA" at bounding box center [89, 110] width 91 height 15
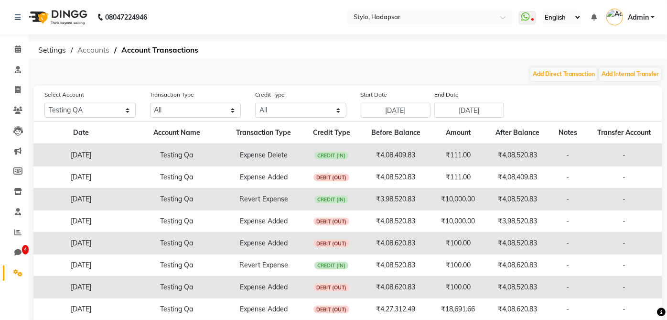
click at [92, 46] on span "Accounts" at bounding box center [94, 50] width 42 height 17
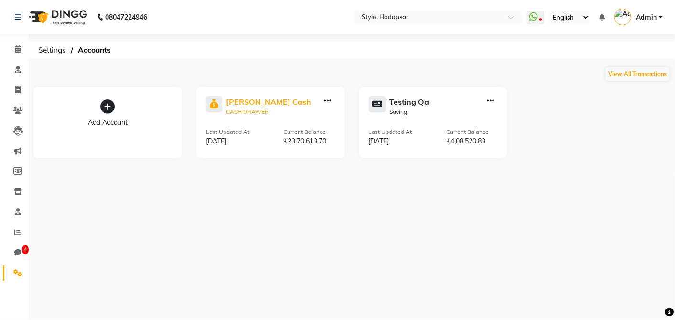
click at [254, 108] on div "CASH DRAWER" at bounding box center [268, 112] width 85 height 9
select select "81"
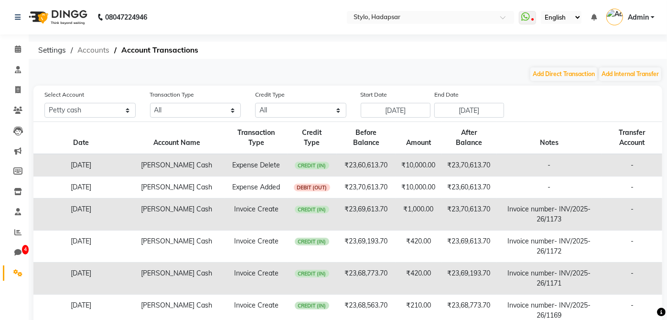
click at [86, 51] on span "Accounts" at bounding box center [94, 50] width 42 height 17
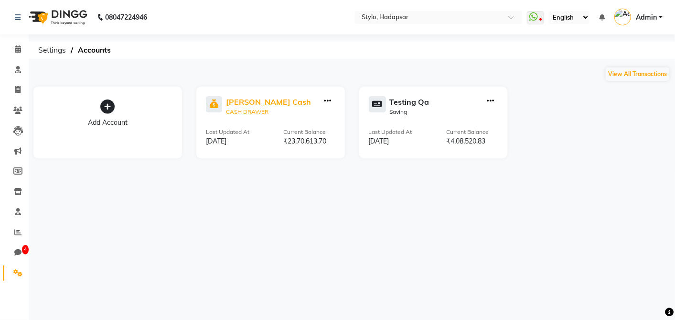
click at [249, 104] on div "[PERSON_NAME] Cash" at bounding box center [268, 101] width 85 height 11
select select "81"
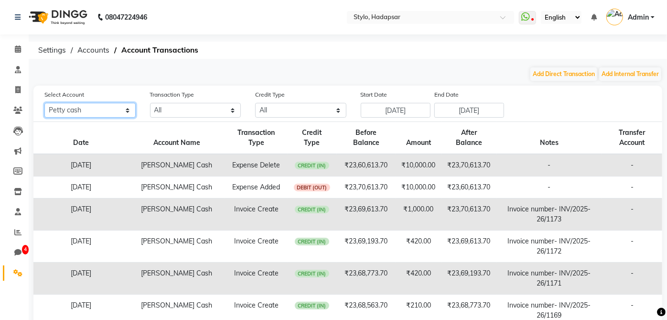
click at [128, 112] on select "All [PERSON_NAME] cash Testing QA" at bounding box center [89, 110] width 91 height 15
click at [643, 13] on span "Admin" at bounding box center [638, 17] width 21 height 10
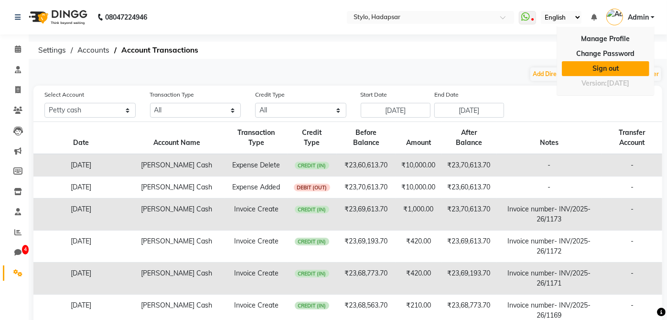
click at [584, 72] on link "Sign out" at bounding box center [605, 68] width 87 height 15
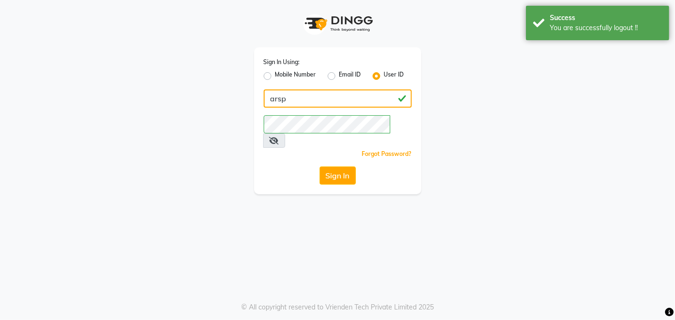
click at [350, 97] on input "arsp" at bounding box center [338, 98] width 148 height 18
type input "a"
type input "e1-985"
click at [320, 166] on button "Sign In" at bounding box center [338, 175] width 36 height 18
